Goal: Task Accomplishment & Management: Manage account settings

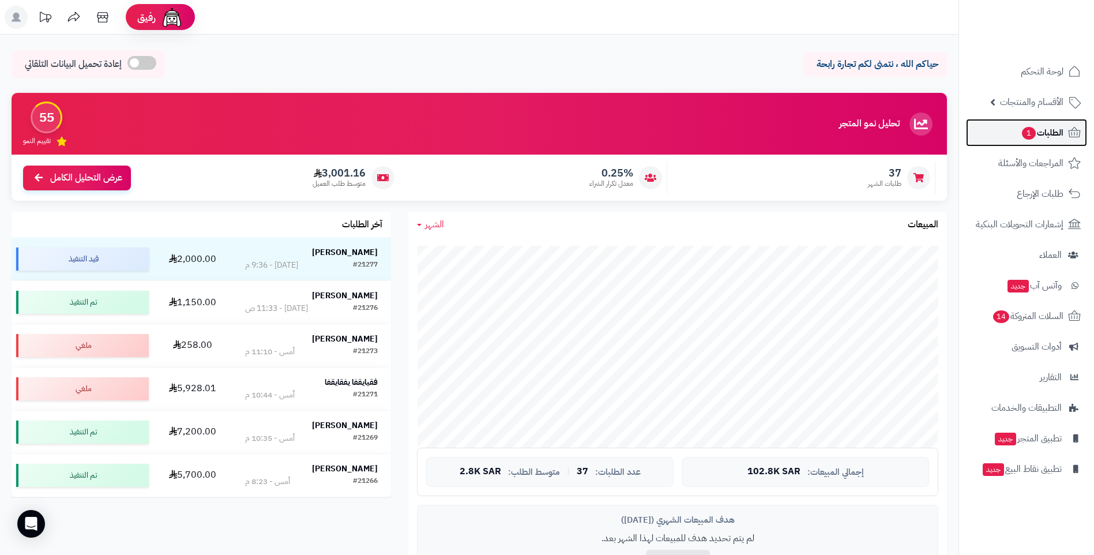
click at [1033, 131] on span "1" at bounding box center [1029, 133] width 14 height 13
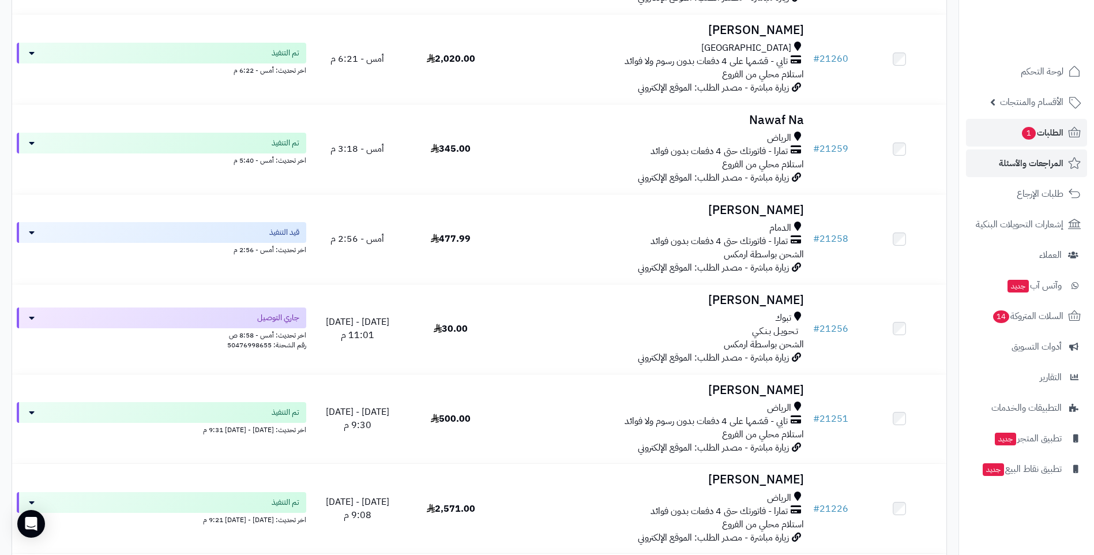
scroll to position [893, 0]
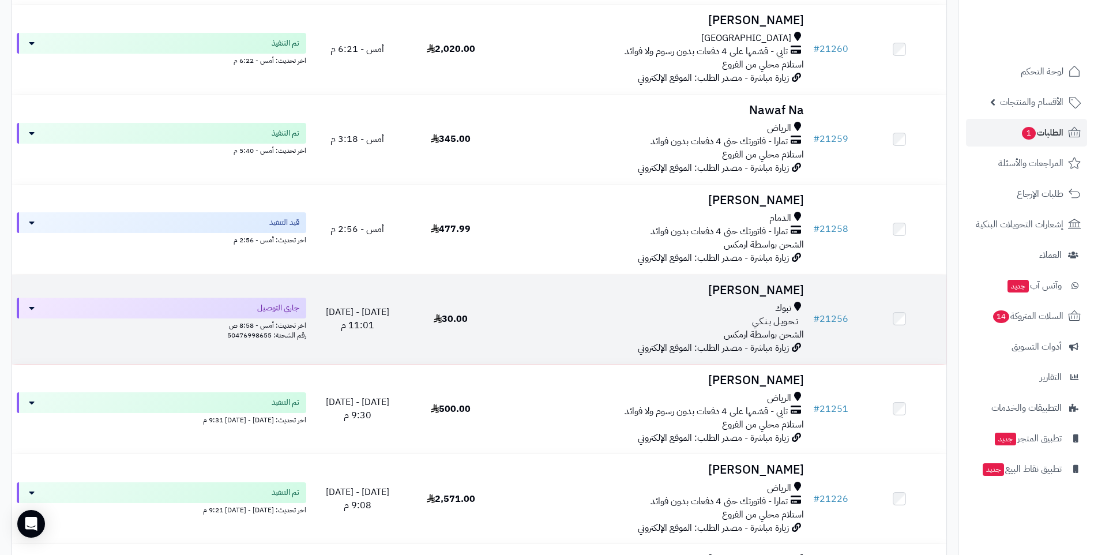
click at [667, 309] on div "تبوك" at bounding box center [653, 308] width 302 height 13
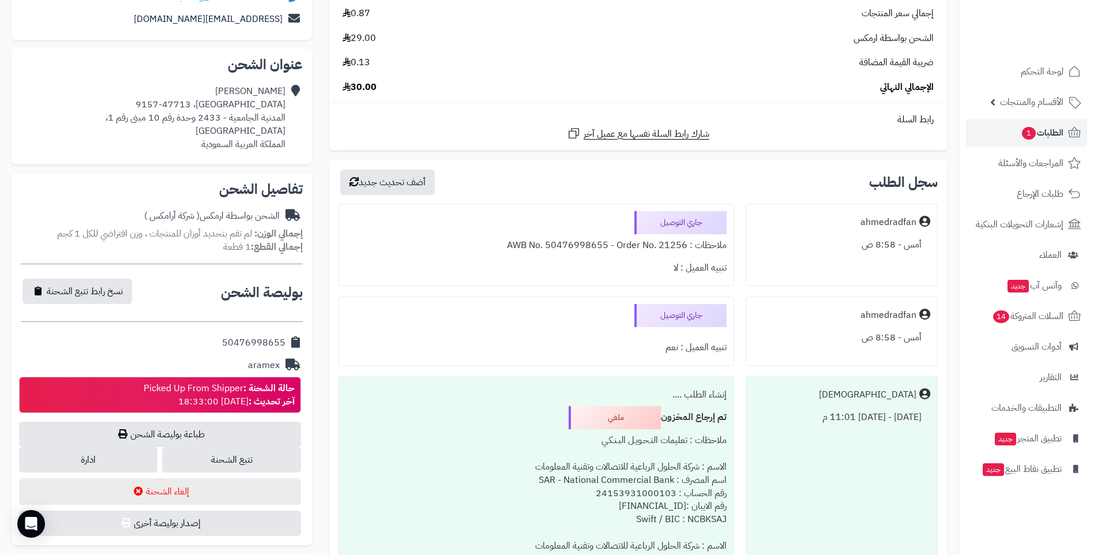
scroll to position [219, 0]
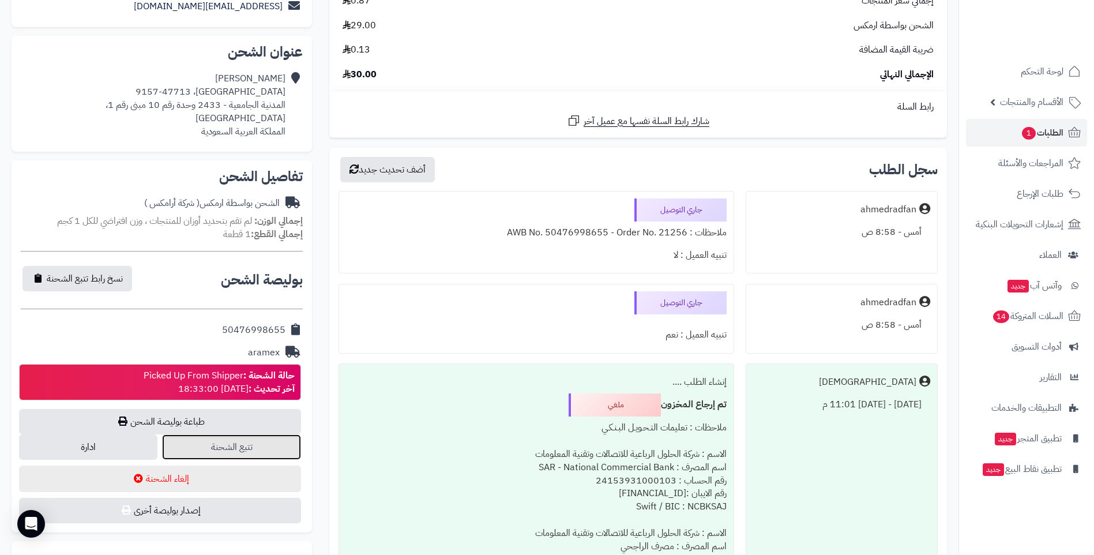
click at [247, 436] on link "تتبع الشحنة" at bounding box center [231, 446] width 138 height 25
click at [1056, 138] on span "الطلبات 1" at bounding box center [1042, 133] width 43 height 16
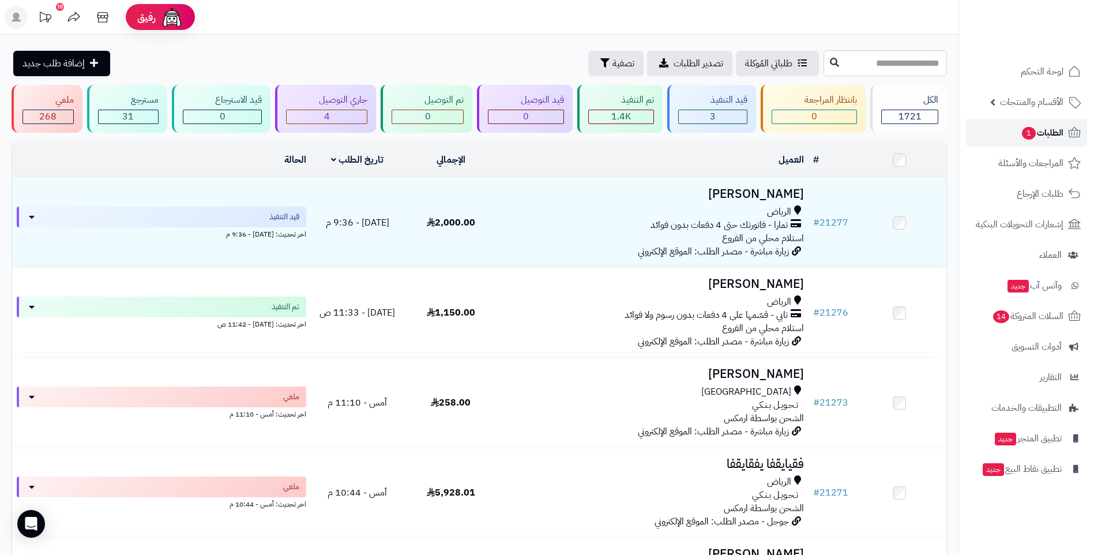
click at [1038, 136] on span "الطلبات 1" at bounding box center [1042, 133] width 43 height 16
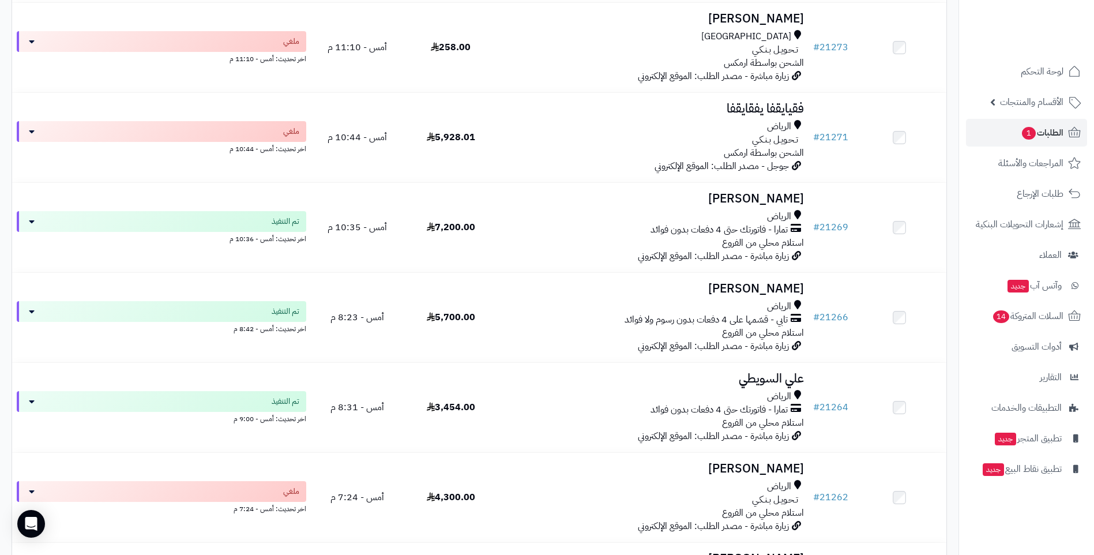
scroll to position [386, 0]
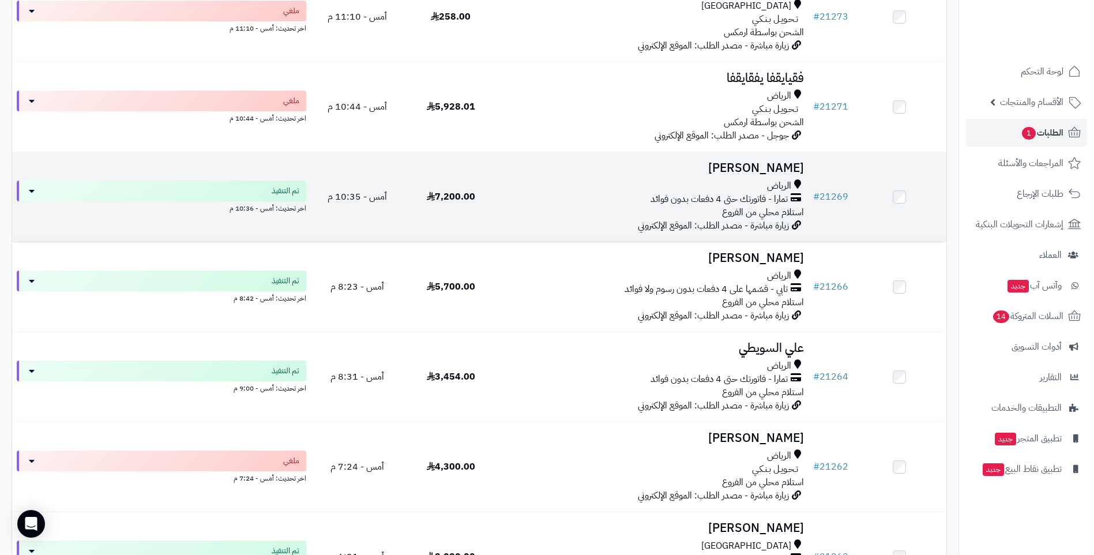
click at [660, 202] on span "تمارا - فاتورتك حتى 4 دفعات بدون فوائد" at bounding box center [718, 199] width 137 height 13
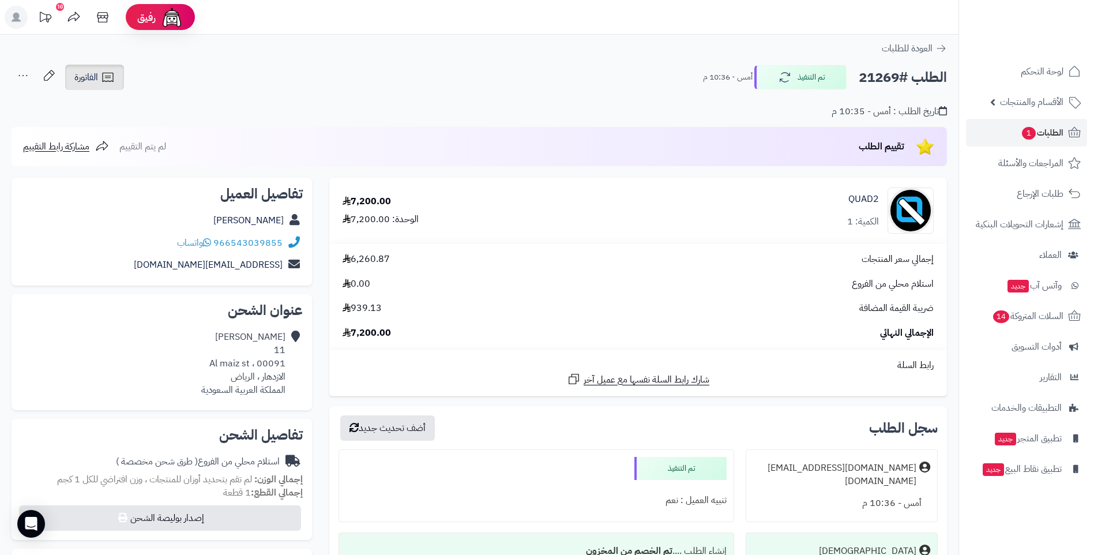
click at [109, 82] on icon at bounding box center [108, 77] width 14 height 14
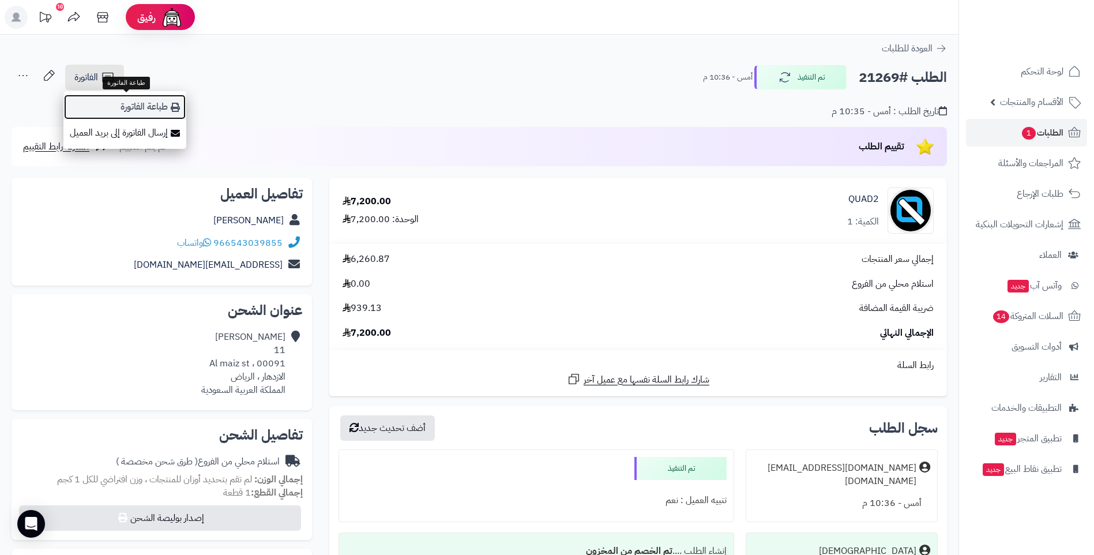
click at [160, 108] on link "طباعة الفاتورة" at bounding box center [124, 107] width 123 height 26
